Goal: Information Seeking & Learning: Understand process/instructions

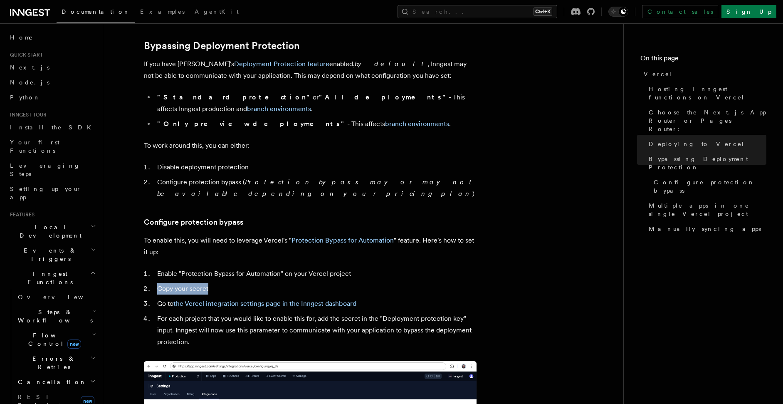
drag, startPoint x: 159, startPoint y: 256, endPoint x: 296, endPoint y: 261, distance: 136.9
click at [295, 268] on ol "Enable "Protection Bypass for Automation" on your Vercel project Copy your secr…" at bounding box center [310, 308] width 333 height 80
drag, startPoint x: 319, startPoint y: 254, endPoint x: 304, endPoint y: 260, distance: 15.5
click at [319, 268] on li "Enable "Protection Bypass for Automation" on your Vercel project" at bounding box center [316, 274] width 322 height 12
click at [222, 268] on ol "Enable "Protection Bypass for Automation" on your Vercel project Copy your secr…" at bounding box center [310, 308] width 333 height 80
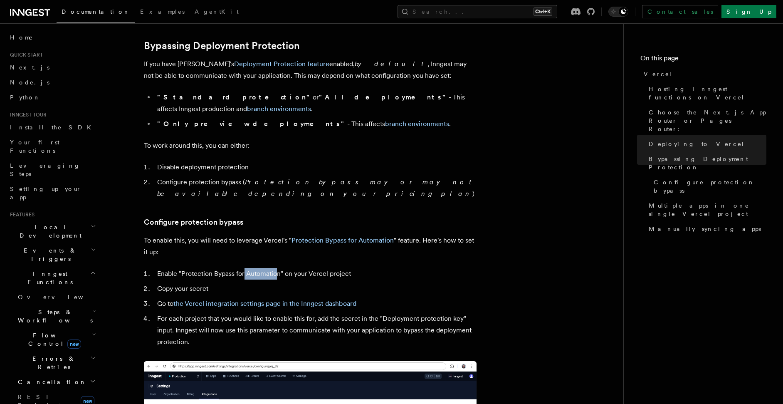
drag, startPoint x: 252, startPoint y: 255, endPoint x: 278, endPoint y: 255, distance: 26.2
click at [277, 268] on li "Enable "Protection Bypass for Automation" on your Vercel project" at bounding box center [316, 274] width 322 height 12
drag, startPoint x: 306, startPoint y: 254, endPoint x: 360, endPoint y: 256, distance: 54.5
click at [360, 268] on li "Enable "Protection Bypass for Automation" on your Vercel project" at bounding box center [316, 274] width 322 height 12
drag, startPoint x: 212, startPoint y: 262, endPoint x: 156, endPoint y: 265, distance: 56.2
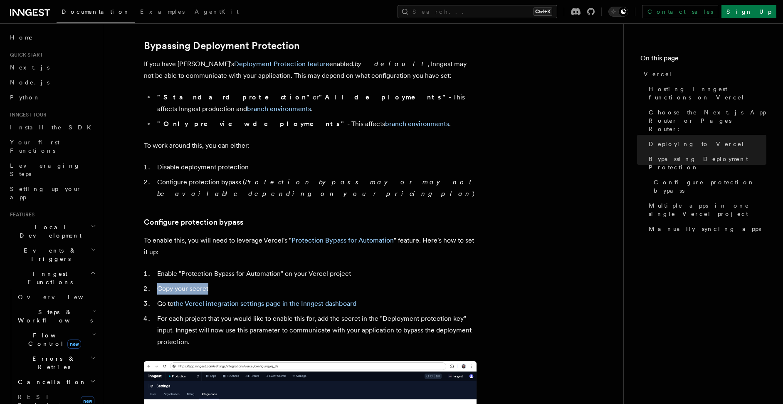
click at [156, 283] on li "Copy your secret" at bounding box center [316, 289] width 322 height 12
drag, startPoint x: 153, startPoint y: 161, endPoint x: 212, endPoint y: 170, distance: 59.4
click at [209, 170] on ol "Disable deployment protection Configure protection bypass ( Protection bypass m…" at bounding box center [310, 180] width 333 height 38
click at [220, 176] on li "Configure protection bypass ( Protection bypass may or may not be available dep…" at bounding box center [316, 187] width 322 height 23
drag, startPoint x: 258, startPoint y: 102, endPoint x: 339, endPoint y: 96, distance: 81.0
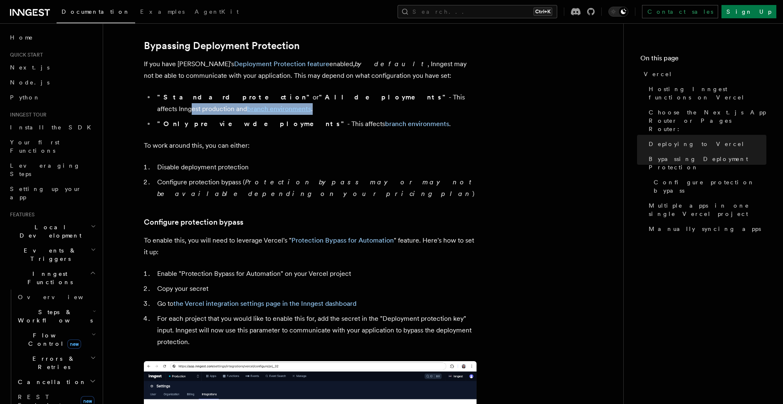
click at [339, 96] on ul ""Standard protection" or "All deployments" - This affects Inngest production an…" at bounding box center [310, 111] width 333 height 38
click at [349, 96] on li ""Standard protection" or "All deployments" - This affects Inngest production an…" at bounding box center [316, 103] width 322 height 23
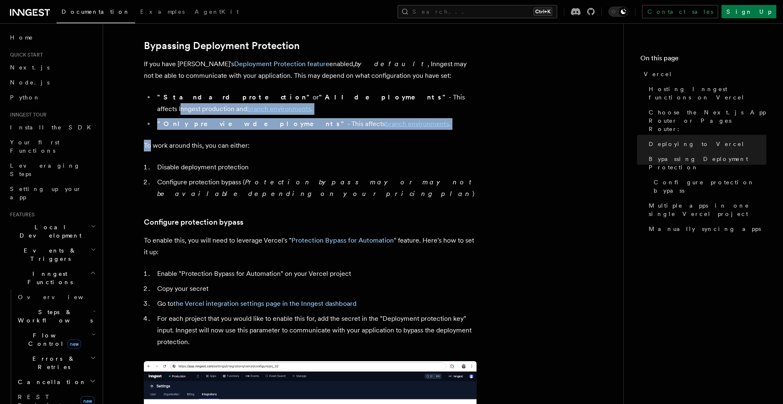
drag, startPoint x: 349, startPoint y: 96, endPoint x: 307, endPoint y: 121, distance: 48.9
click at [307, 121] on article "Platform Deployment Cloud Providers Setup Vercel Inngest enables you to host yo…" at bounding box center [363, 288] width 494 height 1733
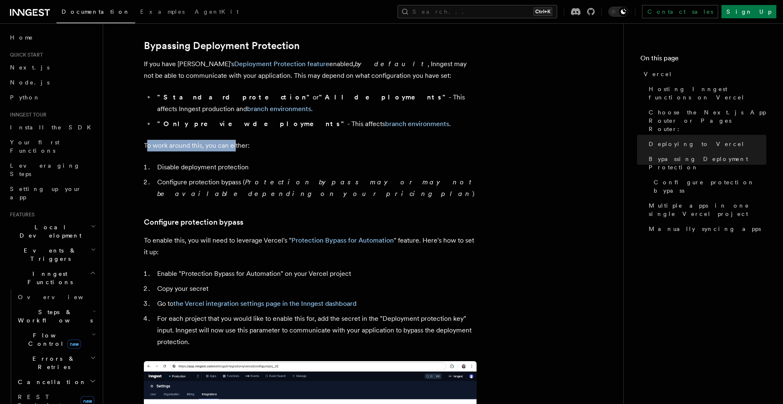
drag, startPoint x: 147, startPoint y: 138, endPoint x: 239, endPoint y: 136, distance: 92.3
click at [239, 140] on p "To work around this, you can either:" at bounding box center [310, 146] width 333 height 12
click at [202, 176] on li "Configure protection bypass ( Protection bypass may or may not be available dep…" at bounding box center [316, 187] width 322 height 23
click at [171, 235] on p "To enable this, you will need to leverage Vercel's " Protection Bypass for Auto…" at bounding box center [310, 246] width 333 height 23
drag, startPoint x: 219, startPoint y: 222, endPoint x: 233, endPoint y: 222, distance: 14.6
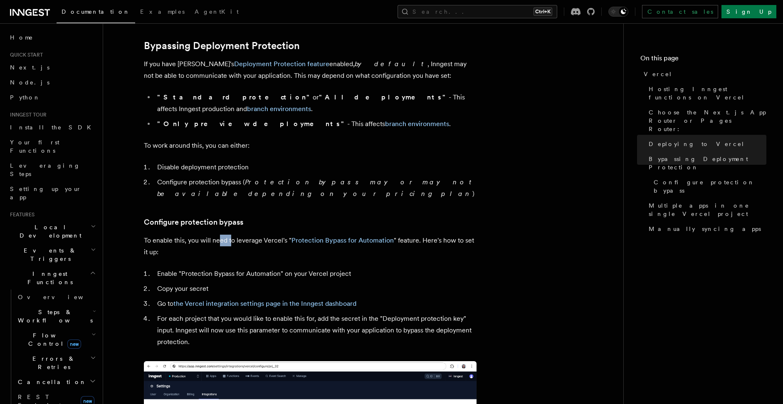
click at [233, 235] on p "To enable this, you will need to leverage Vercel's " Protection Bypass for Auto…" at bounding box center [310, 246] width 333 height 23
drag, startPoint x: 268, startPoint y: 224, endPoint x: 303, endPoint y: 227, distance: 35.1
click at [299, 235] on p "To enable this, you will need to leverage Vercel's " Protection Bypass for Auto…" at bounding box center [310, 246] width 333 height 23
drag, startPoint x: 399, startPoint y: 214, endPoint x: 484, endPoint y: 213, distance: 84.9
click at [484, 213] on article "Platform Deployment Cloud Providers Setup Vercel Inngest enables you to host yo…" at bounding box center [363, 288] width 494 height 1733
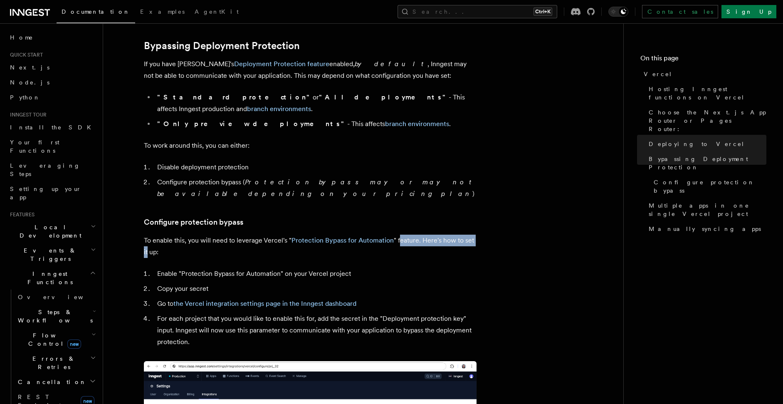
click at [484, 213] on article "Platform Deployment Cloud Providers Setup Vercel Inngest enables you to host yo…" at bounding box center [363, 288] width 494 height 1733
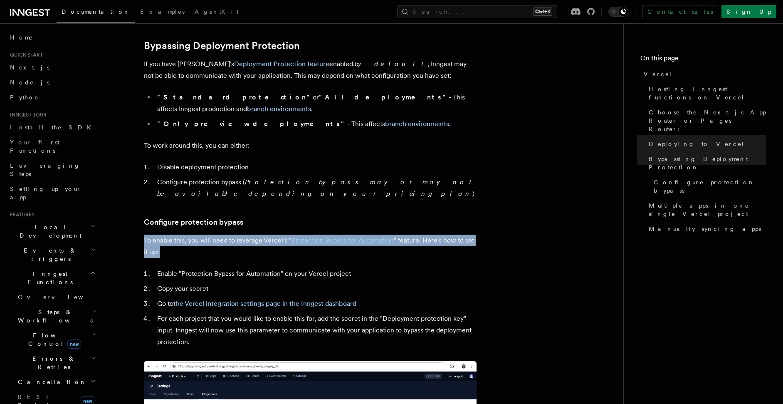
click at [484, 213] on article "Platform Deployment Cloud Providers Setup Vercel Inngest enables you to host yo…" at bounding box center [363, 288] width 494 height 1733
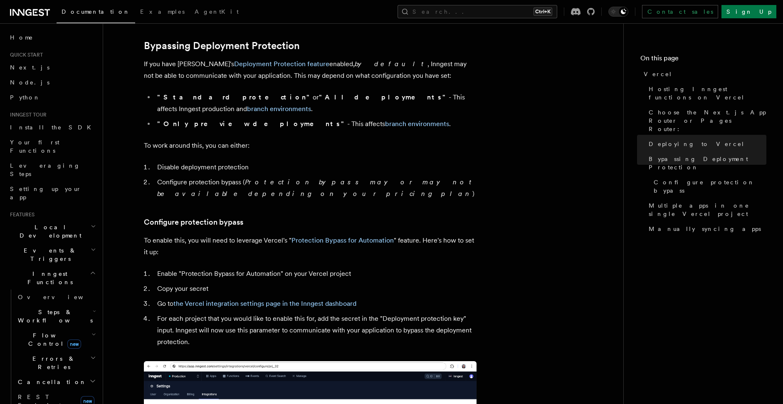
scroll to position [664, 0]
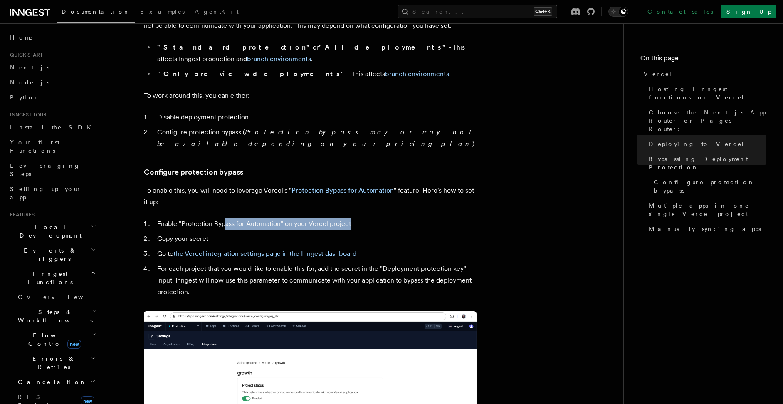
click at [371, 218] on ol "Enable "Protection Bypass for Automation" on your Vercel project Copy your secr…" at bounding box center [310, 258] width 333 height 80
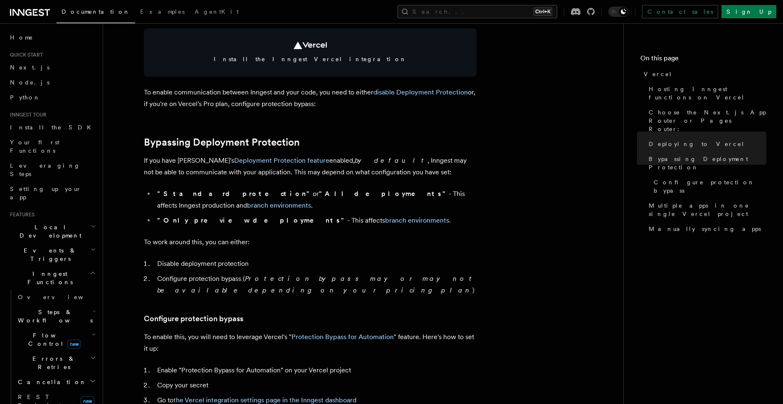
scroll to position [514, 0]
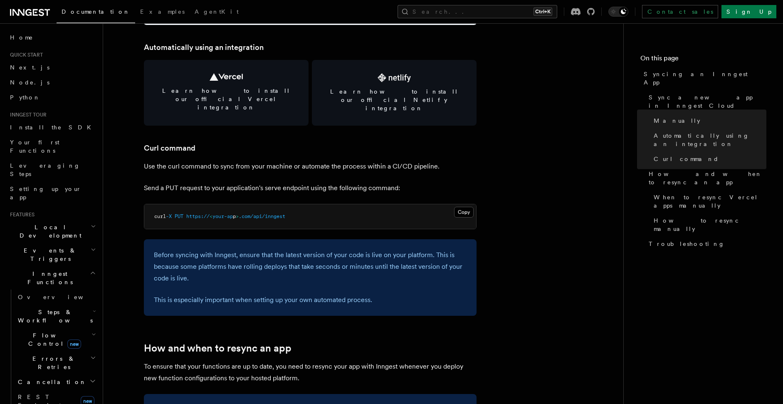
scroll to position [1098, 0]
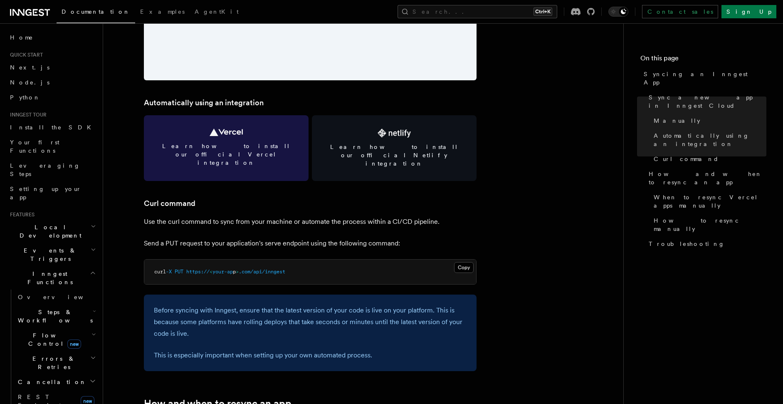
click at [252, 131] on link "Learn how to install our official Vercel integration" at bounding box center [226, 148] width 165 height 66
click at [273, 129] on link "Learn how to install our official Vercel integration" at bounding box center [226, 148] width 165 height 66
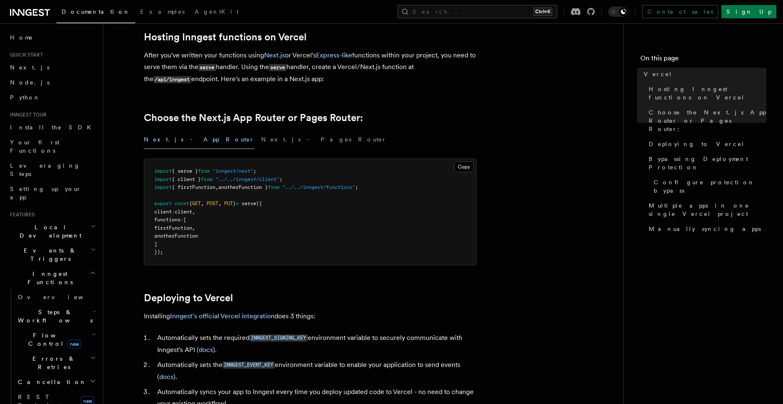
scroll to position [250, 0]
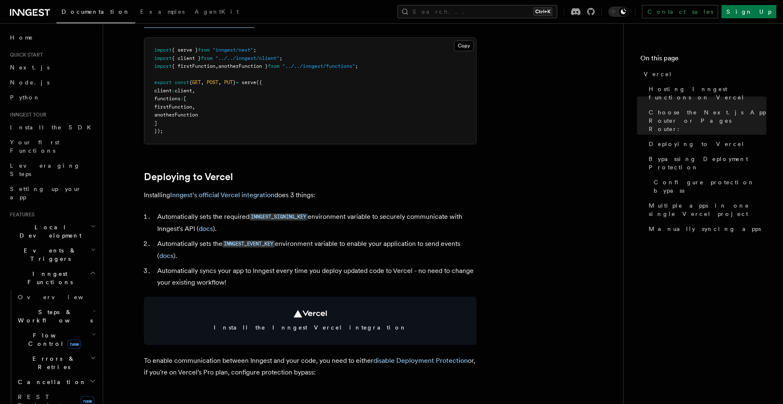
drag, startPoint x: 194, startPoint y: 125, endPoint x: 168, endPoint y: 64, distance: 66.5
click at [168, 64] on pre "import { serve } from "inngest/next" ; import { client } from "../../inngest/cl…" at bounding box center [310, 91] width 332 height 106
click at [279, 126] on pre "import { serve } from "inngest/next" ; import { client } from "../../inngest/cl…" at bounding box center [310, 91] width 332 height 106
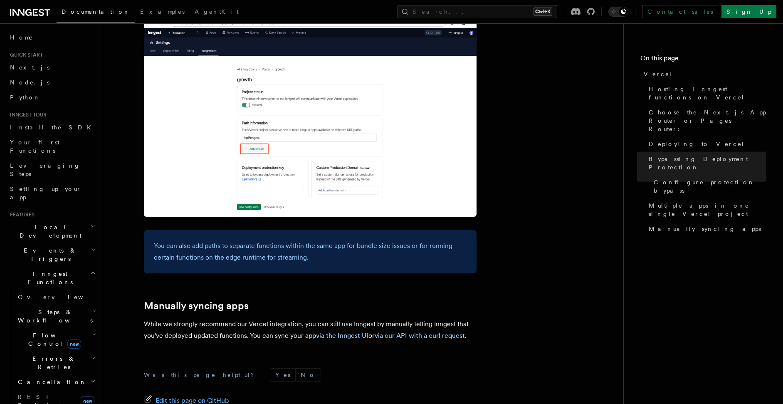
scroll to position [1342, 0]
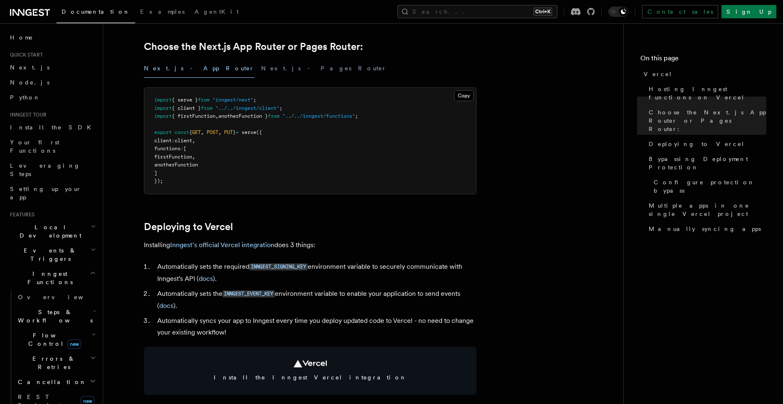
scroll to position [299, 0]
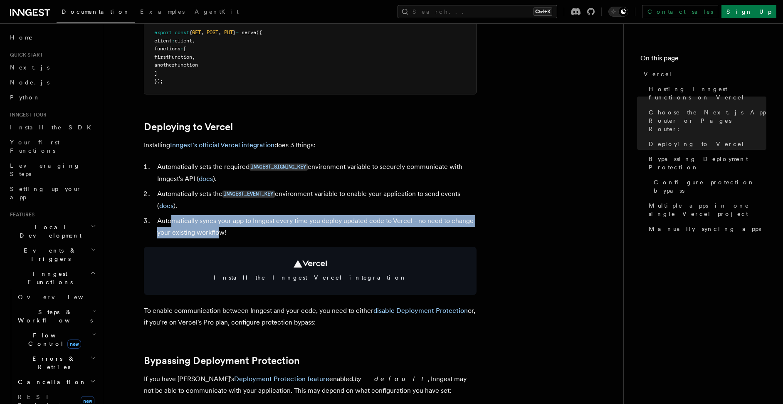
drag, startPoint x: 218, startPoint y: 231, endPoint x: 171, endPoint y: 220, distance: 48.3
click at [171, 220] on li "Automatically syncs your app to Inngest every time you deploy updated code to V…" at bounding box center [316, 226] width 322 height 23
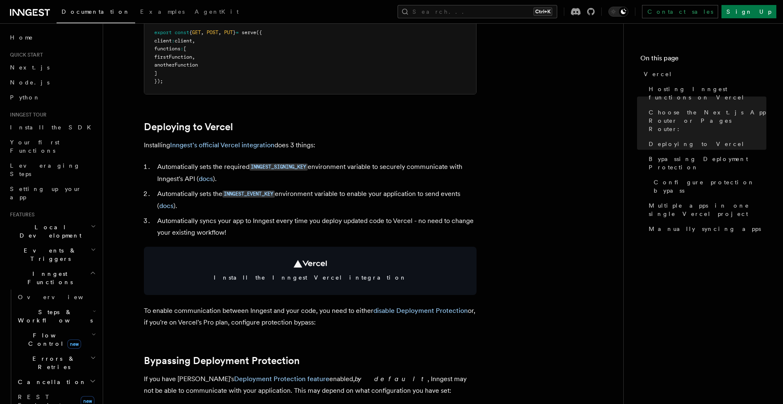
click at [253, 235] on li "Automatically syncs your app to Inngest every time you deploy updated code to V…" at bounding box center [316, 226] width 322 height 23
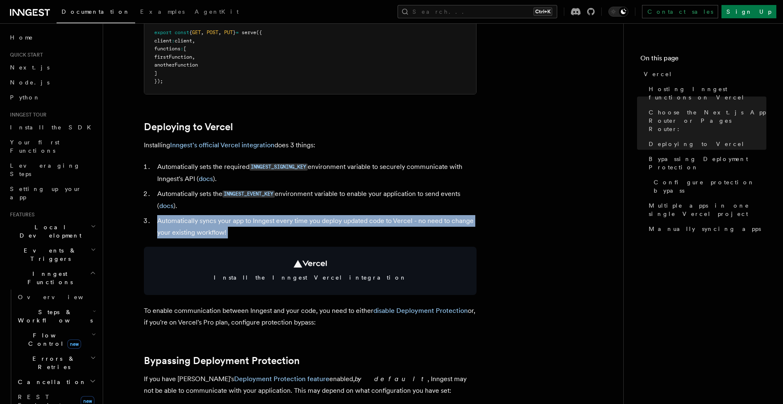
drag, startPoint x: 235, startPoint y: 238, endPoint x: 150, endPoint y: 220, distance: 86.3
click at [269, 237] on li "Automatically syncs your app to Inngest every time you deploy updated code to V…" at bounding box center [316, 226] width 322 height 23
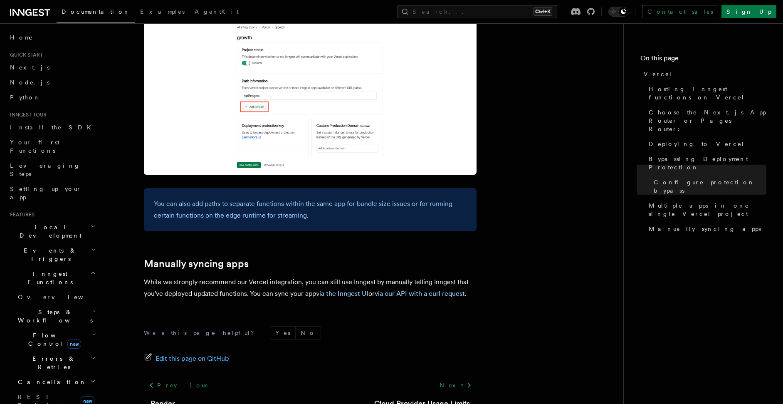
scroll to position [1342, 0]
